Goal: Task Accomplishment & Management: Manage account settings

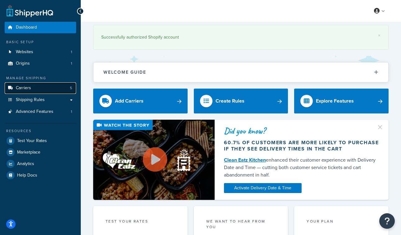
click at [52, 90] on link "Carriers 5" at bounding box center [40, 87] width 71 height 11
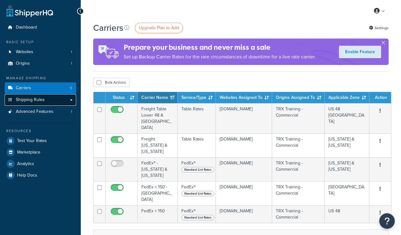
click at [48, 99] on link "Shipping Rules" at bounding box center [40, 99] width 71 height 11
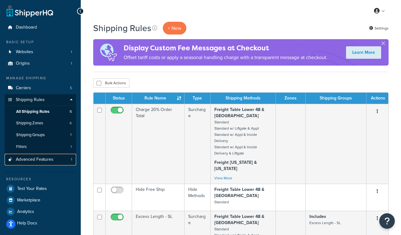
click at [29, 160] on span "Advanced Features" at bounding box center [35, 159] width 38 height 5
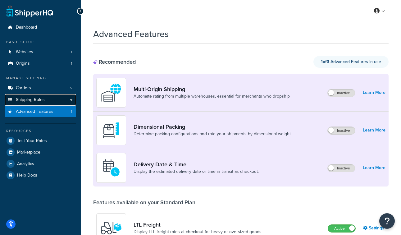
click at [37, 96] on link "Shipping Rules" at bounding box center [40, 99] width 71 height 11
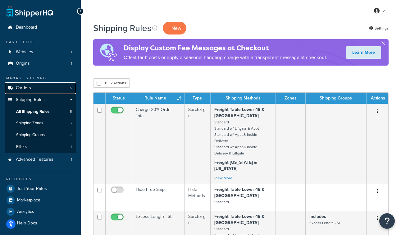
click at [40, 86] on link "Carriers 5" at bounding box center [40, 87] width 71 height 11
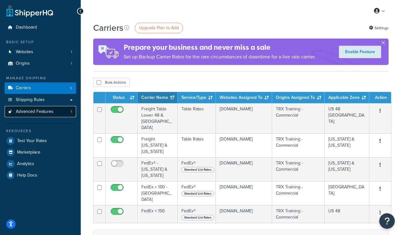
click at [30, 112] on span "Advanced Features" at bounding box center [35, 111] width 38 height 5
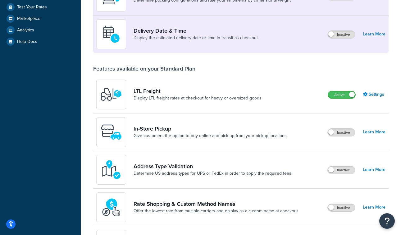
scroll to position [134, 0]
click at [371, 170] on link "Learn More" at bounding box center [374, 169] width 23 height 9
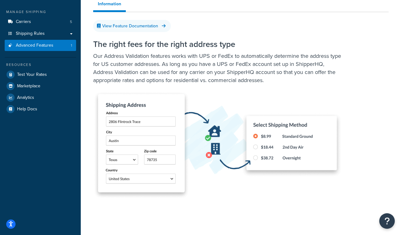
scroll to position [66, 0]
click at [31, 20] on link "Carriers 5" at bounding box center [40, 21] width 71 height 11
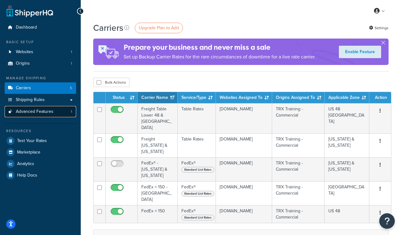
click at [31, 109] on span "Advanced Features" at bounding box center [35, 111] width 38 height 5
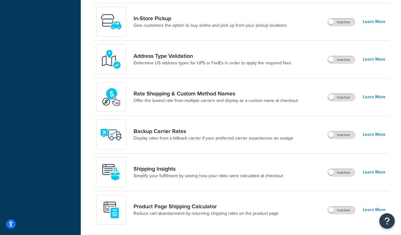
scroll to position [241, 0]
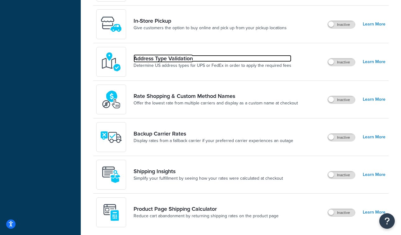
click at [262, 60] on link "Address Type Validation" at bounding box center [213, 58] width 158 height 7
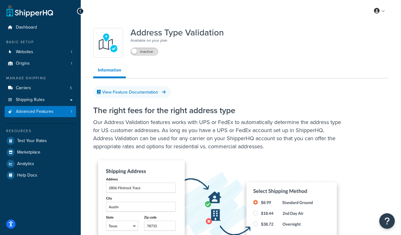
click at [145, 57] on div "Address Type Validation Available on your plan Inactive" at bounding box center [176, 43] width 93 height 30
click at [144, 51] on label "Inactive" at bounding box center [144, 51] width 27 height 7
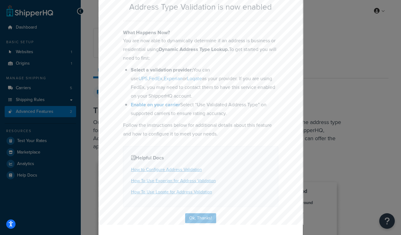
scroll to position [43, 0]
click at [196, 214] on button "Ok, Thanks!" at bounding box center [200, 217] width 31 height 10
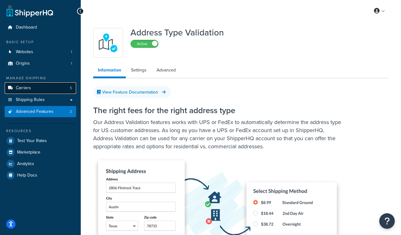
click at [35, 88] on link "Carriers 5" at bounding box center [40, 87] width 71 height 11
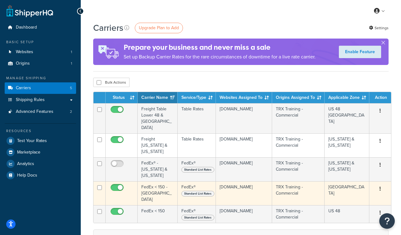
click at [153, 181] on td "FedEx < 150 - Canada" at bounding box center [158, 193] width 40 height 24
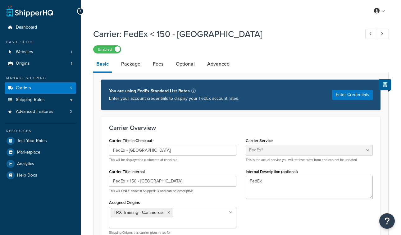
select select "fedEx"
select select "REGULAR_PICKUP"
select select "YOUR_PACKAGING"
click at [216, 62] on link "Advanced" at bounding box center [218, 64] width 29 height 15
select select "false"
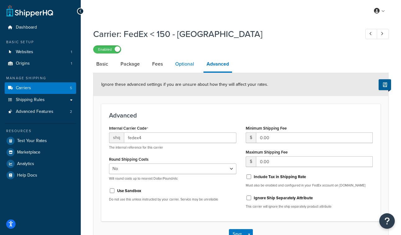
click at [185, 64] on link "Optional" at bounding box center [184, 64] width 25 height 15
select select "business"
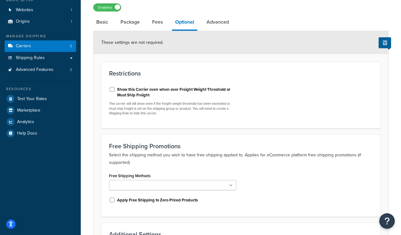
scroll to position [42, 0]
click at [152, 22] on link "Fees" at bounding box center [157, 22] width 17 height 15
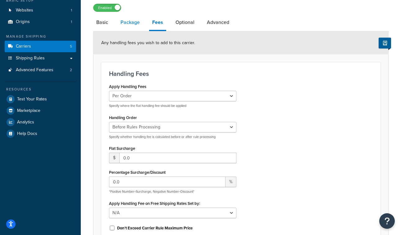
click at [130, 20] on link "Package" at bounding box center [129, 22] width 25 height 15
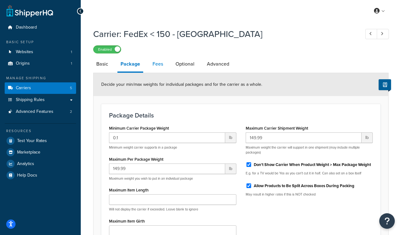
click at [158, 65] on link "Fees" at bounding box center [157, 64] width 17 height 15
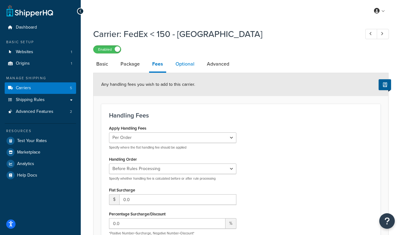
click at [187, 66] on link "Optional" at bounding box center [184, 64] width 25 height 15
select select "business"
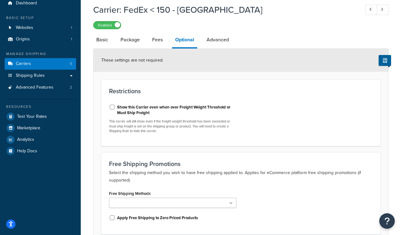
scroll to position [25, 0]
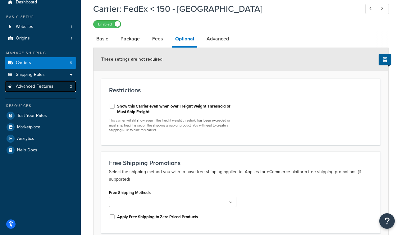
click at [39, 85] on span "Advanced Features" at bounding box center [35, 86] width 38 height 5
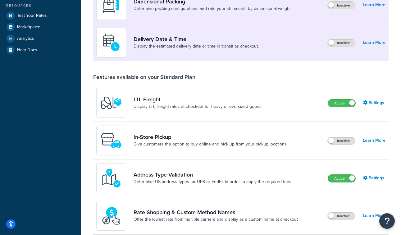
scroll to position [133, 0]
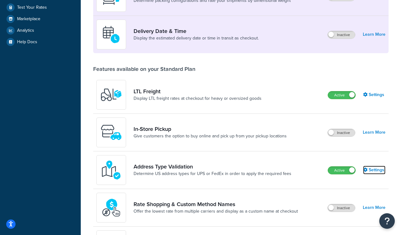
click at [370, 172] on link "Settings" at bounding box center [374, 170] width 22 height 9
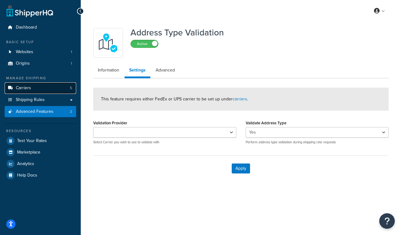
click at [30, 86] on span "Carriers" at bounding box center [23, 87] width 15 height 5
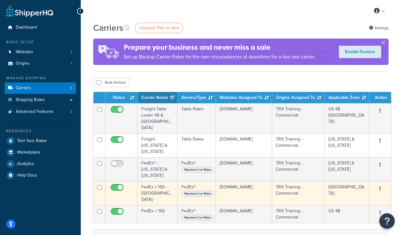
click at [159, 181] on td "FedEx < 150 - [GEOGRAPHIC_DATA]" at bounding box center [158, 193] width 40 height 24
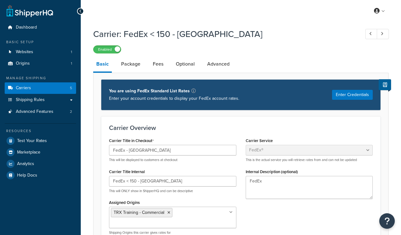
select select "fedEx"
select select "REGULAR_PICKUP"
select select "YOUR_PACKAGING"
click at [202, 64] on li "Optional" at bounding box center [188, 64] width 31 height 15
click at [212, 65] on link "Advanced" at bounding box center [218, 64] width 29 height 15
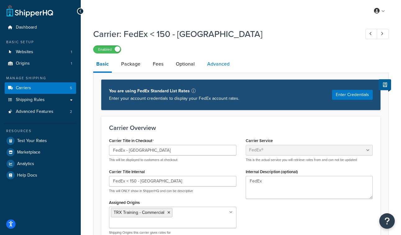
select select "false"
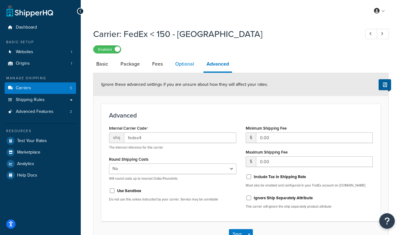
click at [187, 65] on link "Optional" at bounding box center [184, 64] width 25 height 15
select select "business"
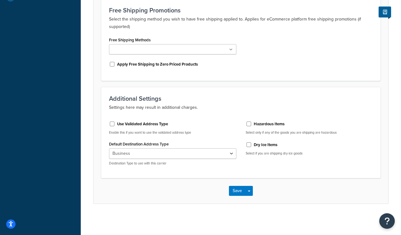
scroll to position [178, 0]
click at [108, 121] on div "Use Validated Address Type Enable this if you want to use the validated address…" at bounding box center [172, 143] width 137 height 54
click at [112, 122] on input "Use Validated Address Type" at bounding box center [112, 123] width 6 height 5
checkbox input "true"
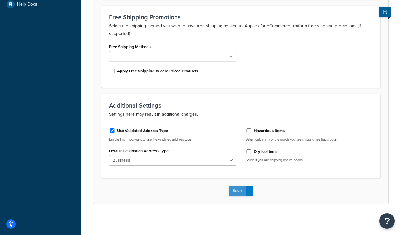
click at [238, 192] on button "Save" at bounding box center [237, 191] width 17 height 10
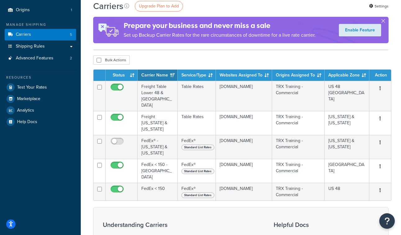
scroll to position [69, 0]
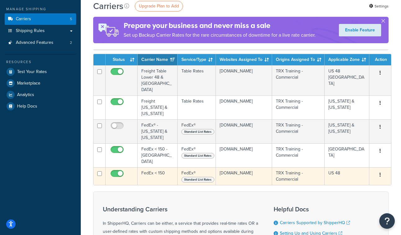
click at [156, 167] on td "FedEx < 150" at bounding box center [158, 176] width 40 height 18
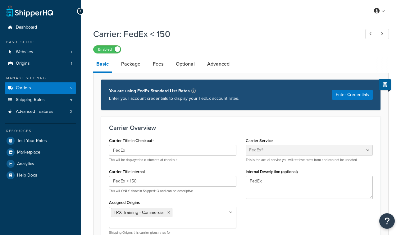
select select "fedEx"
select select "REGULAR_PICKUP"
select select "YOUR_PACKAGING"
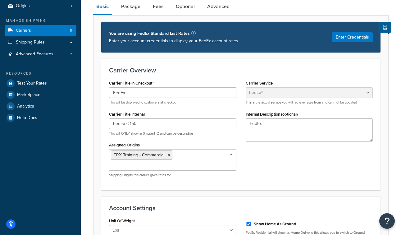
scroll to position [4, 0]
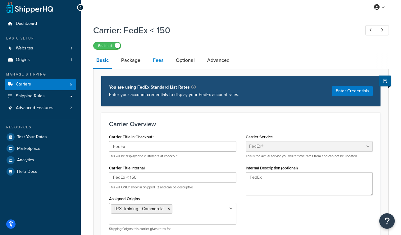
click at [161, 61] on link "Fees" at bounding box center [158, 60] width 17 height 15
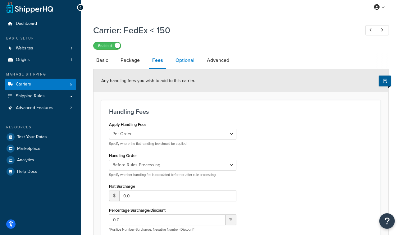
click at [179, 62] on link "Optional" at bounding box center [184, 60] width 25 height 15
select select "business"
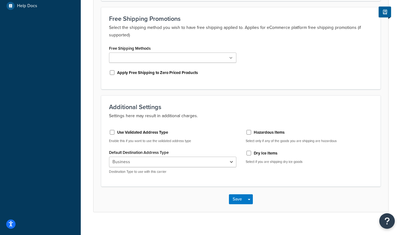
scroll to position [178, 0]
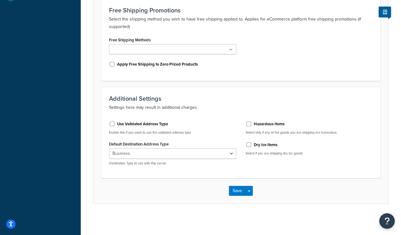
click at [127, 122] on label "Use Validated Address Type" at bounding box center [142, 124] width 51 height 6
click at [115, 122] on input "Use Validated Address Type" at bounding box center [112, 123] width 6 height 5
checkbox input "true"
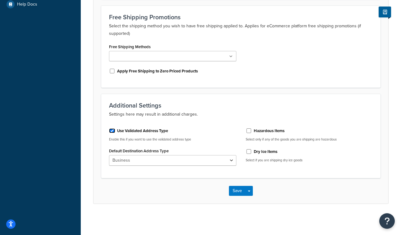
scroll to position [171, 0]
click at [239, 191] on button "Save" at bounding box center [237, 191] width 17 height 10
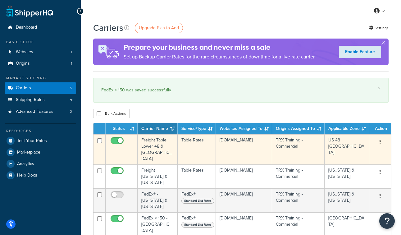
click at [153, 143] on td "Freight Table Lower 48 & [GEOGRAPHIC_DATA]" at bounding box center [158, 149] width 40 height 30
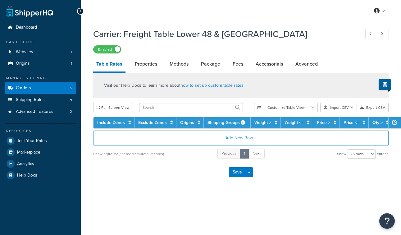
select select "25"
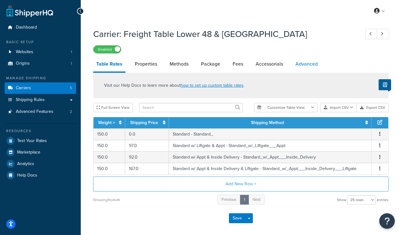
click at [299, 65] on link "Advanced" at bounding box center [306, 64] width 29 height 15
select select "false"
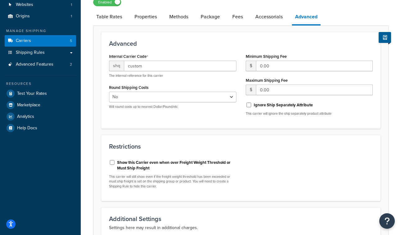
scroll to position [137, 0]
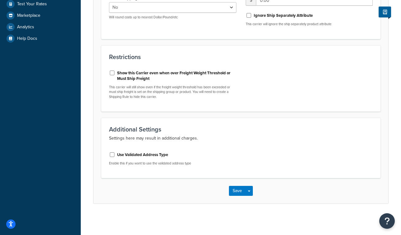
click at [130, 153] on label "Use Validated Address Type" at bounding box center [142, 155] width 51 height 6
click at [115, 153] on input "Use Validated Address Type" at bounding box center [112, 154] width 6 height 5
checkbox input "true"
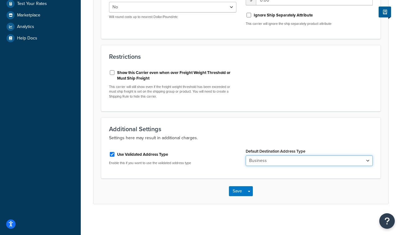
click at [258, 159] on select "Business Residential" at bounding box center [309, 160] width 127 height 11
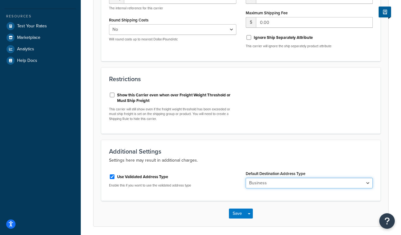
scroll to position [138, 0]
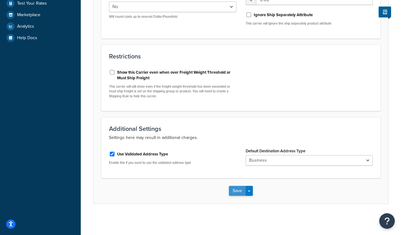
click at [237, 188] on button "Save" at bounding box center [237, 191] width 17 height 10
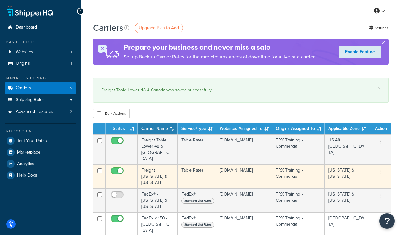
click at [161, 165] on td "Freight [US_STATE] & [US_STATE]" at bounding box center [158, 176] width 40 height 24
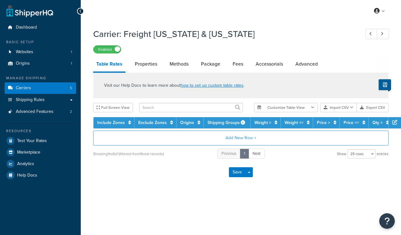
select select "25"
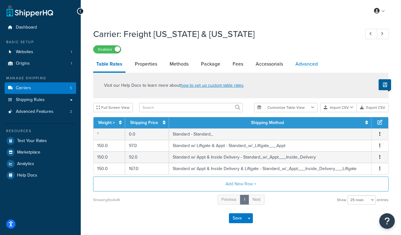
click at [306, 65] on link "Advanced" at bounding box center [306, 64] width 29 height 15
select select "false"
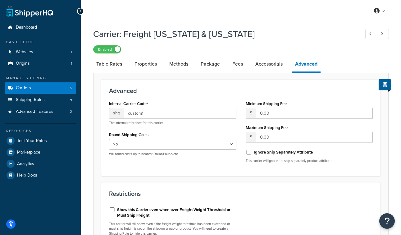
scroll to position [137, 0]
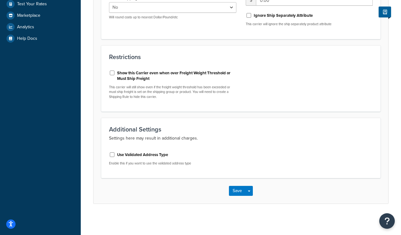
click at [149, 155] on label "Use Validated Address Type" at bounding box center [142, 155] width 51 height 6
click at [115, 155] on input "Use Validated Address Type" at bounding box center [112, 154] width 6 height 5
checkbox input "true"
click at [236, 192] on button "Save" at bounding box center [237, 191] width 17 height 10
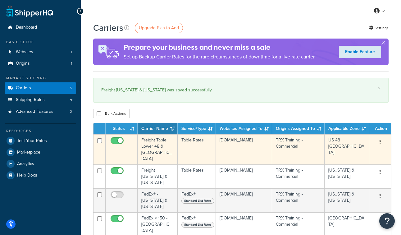
click at [156, 149] on td "Freight Table Lower 48 & [GEOGRAPHIC_DATA]" at bounding box center [158, 149] width 40 height 30
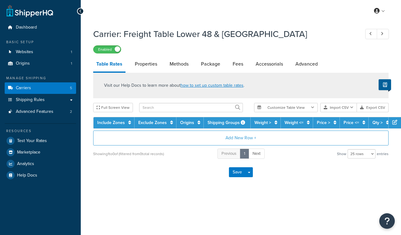
select select "25"
